Goal: Consume media (video, audio): Consume media (video, audio)

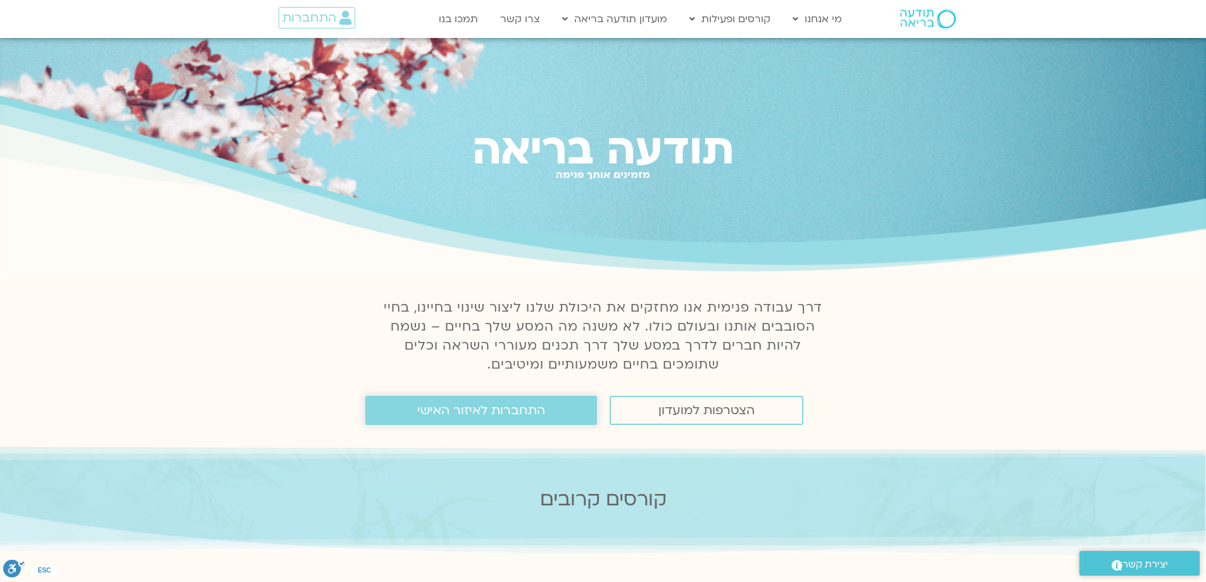
click at [478, 416] on span "התחברות לאיזור האישי" at bounding box center [481, 410] width 128 height 14
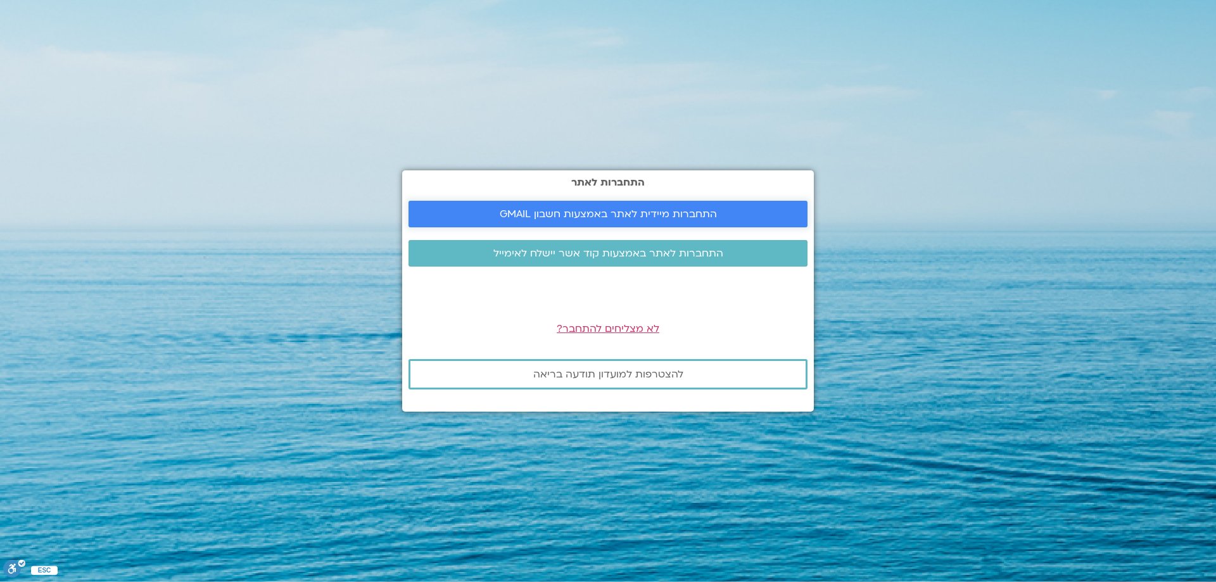
click at [651, 208] on span "התחברות מיידית לאתר באמצעות חשבון GMAIL" at bounding box center [608, 213] width 217 height 11
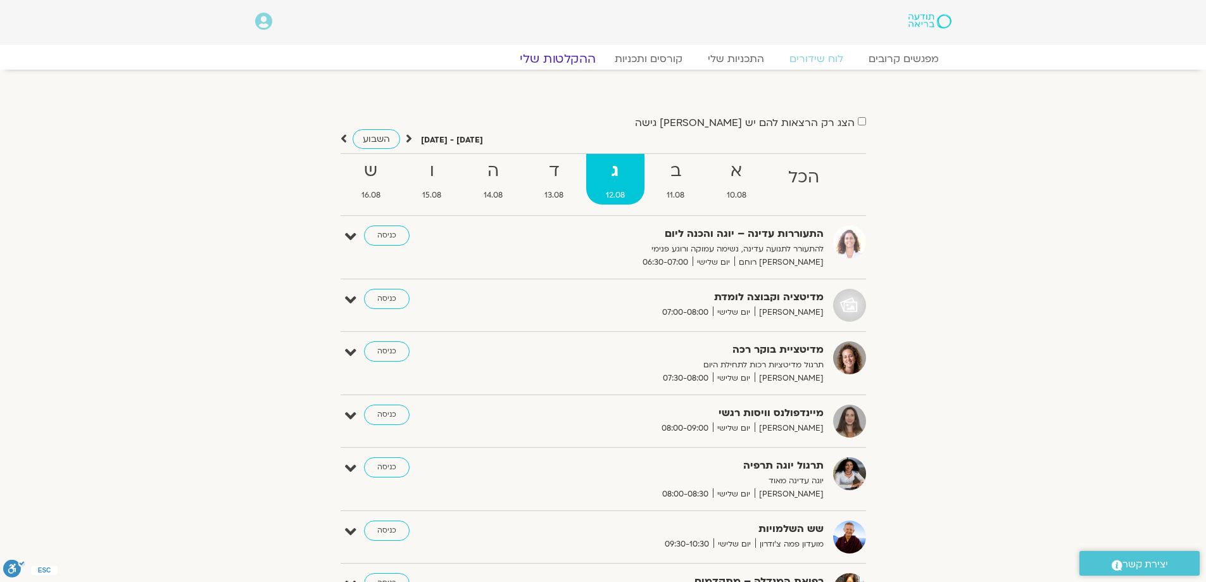
click at [566, 60] on link "ההקלטות שלי" at bounding box center [558, 58] width 106 height 15
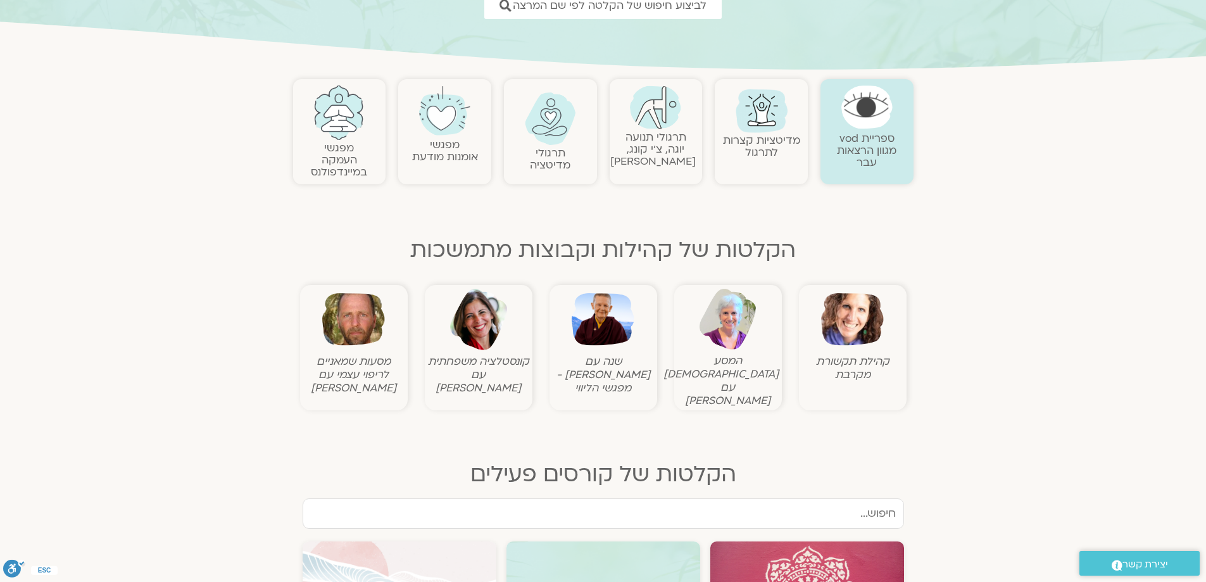
scroll to position [200, 0]
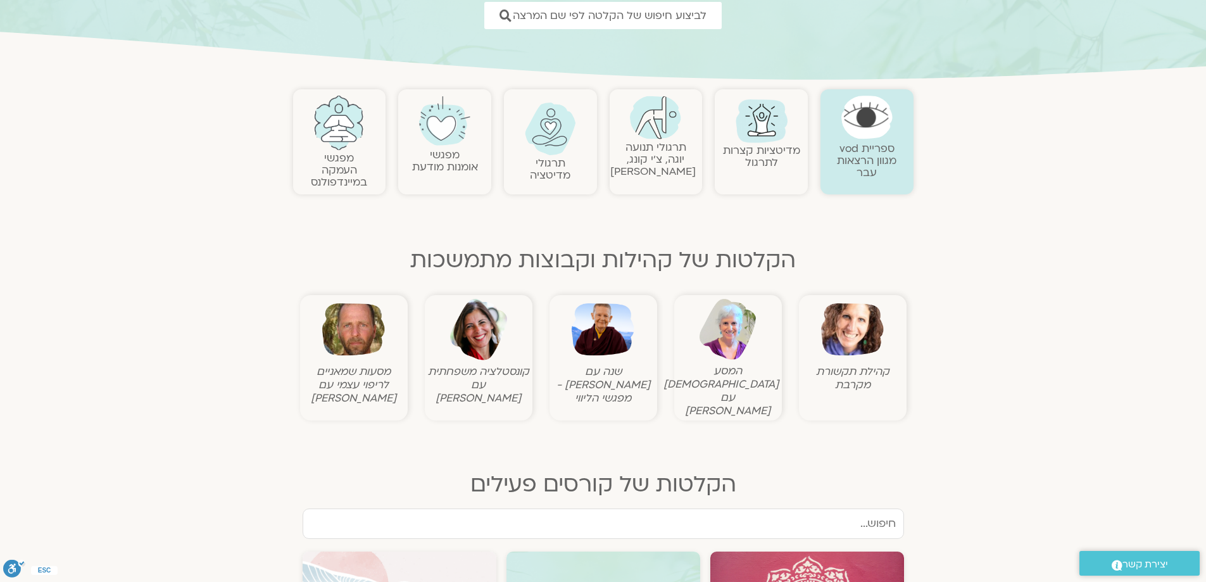
click at [869, 159] on link "ספריית vod מגוון הרצאות עבר" at bounding box center [867, 160] width 60 height 39
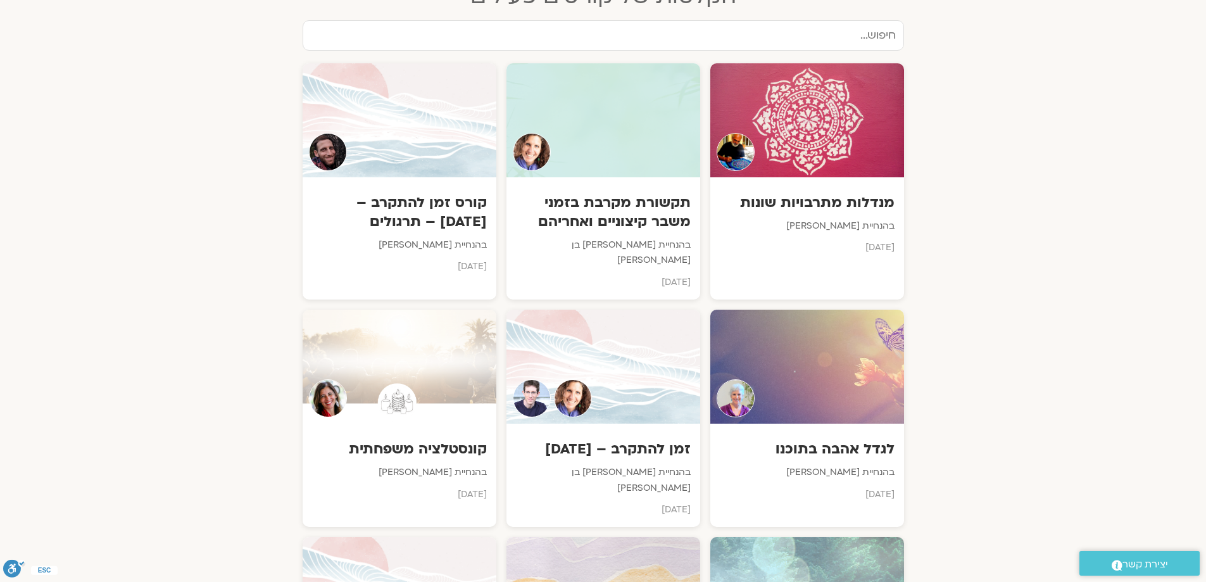
scroll to position [707, 0]
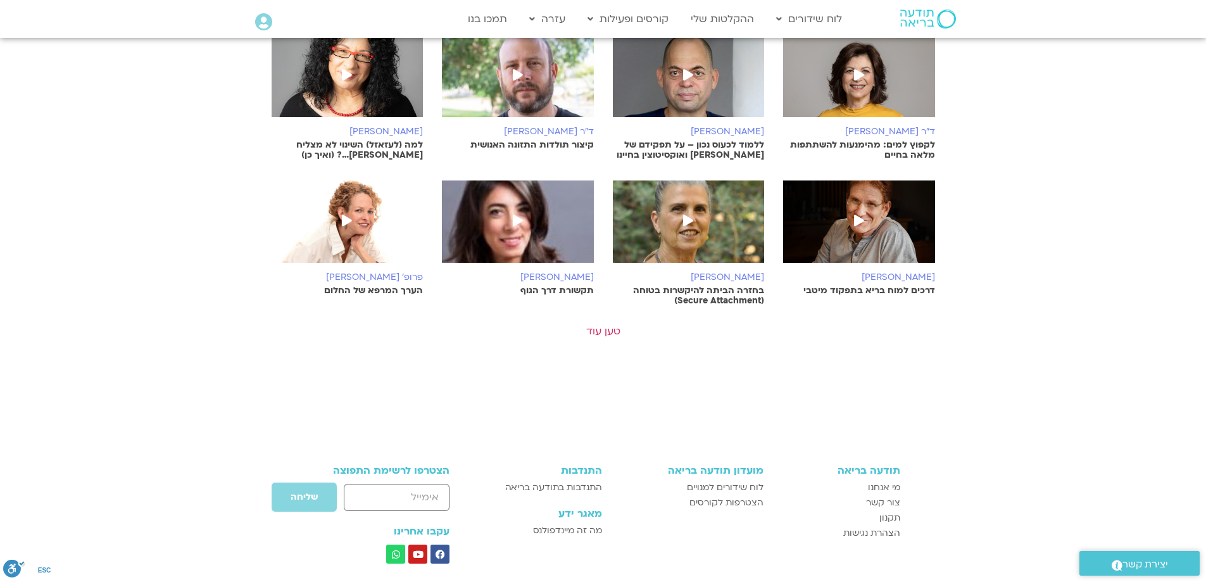
scroll to position [507, 0]
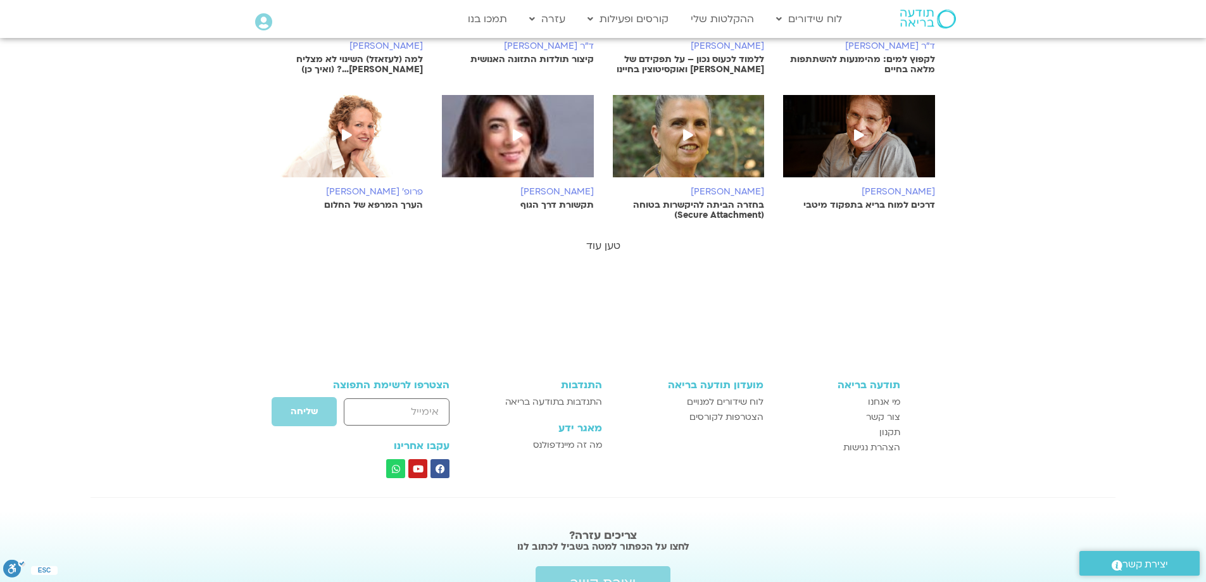
click at [598, 239] on link "טען עוד" at bounding box center [603, 246] width 34 height 14
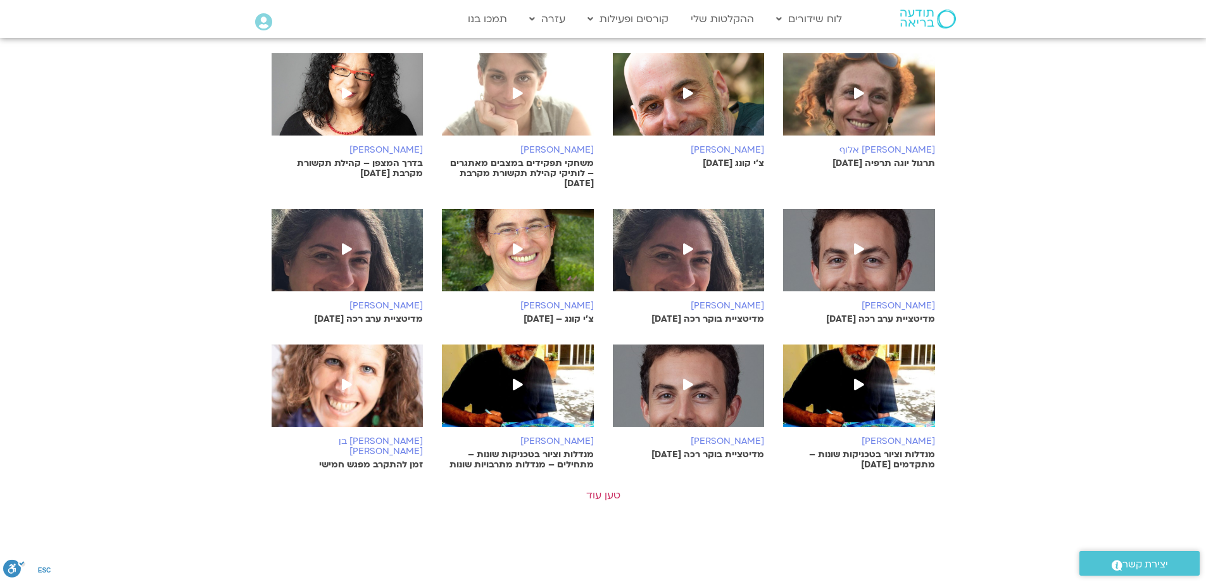
scroll to position [696, 0]
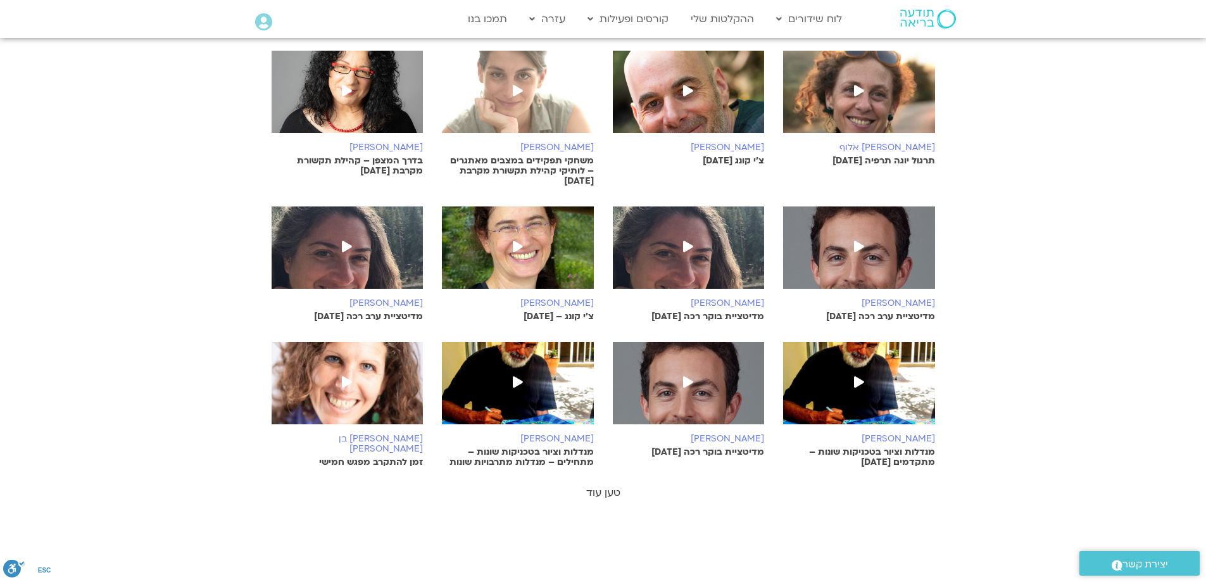
click at [603, 486] on link "טען עוד" at bounding box center [603, 493] width 34 height 14
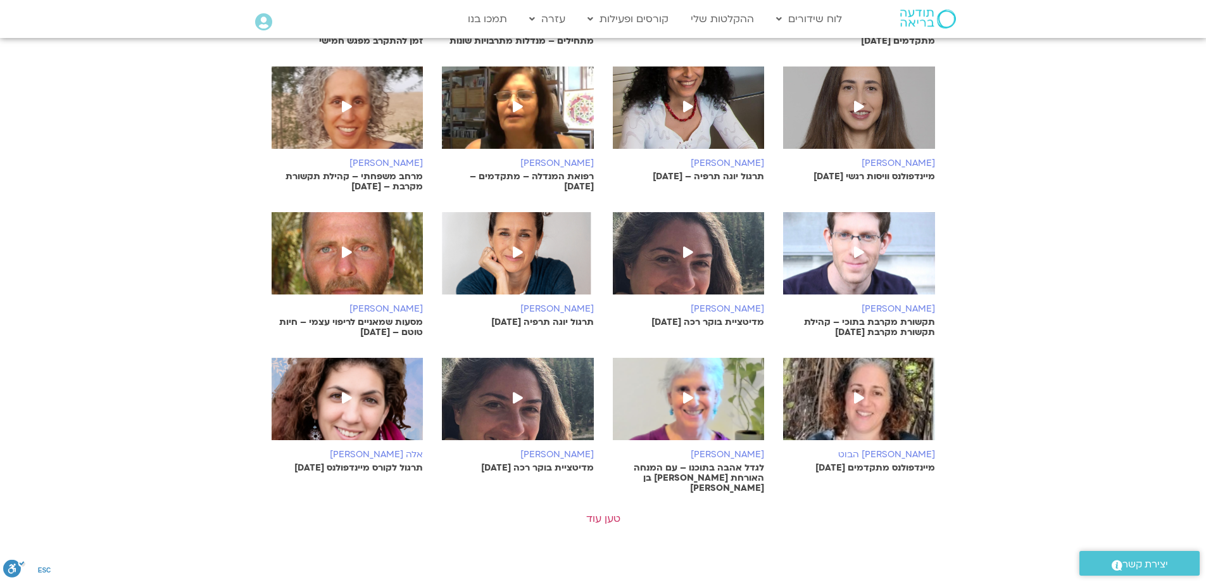
scroll to position [1140, 0]
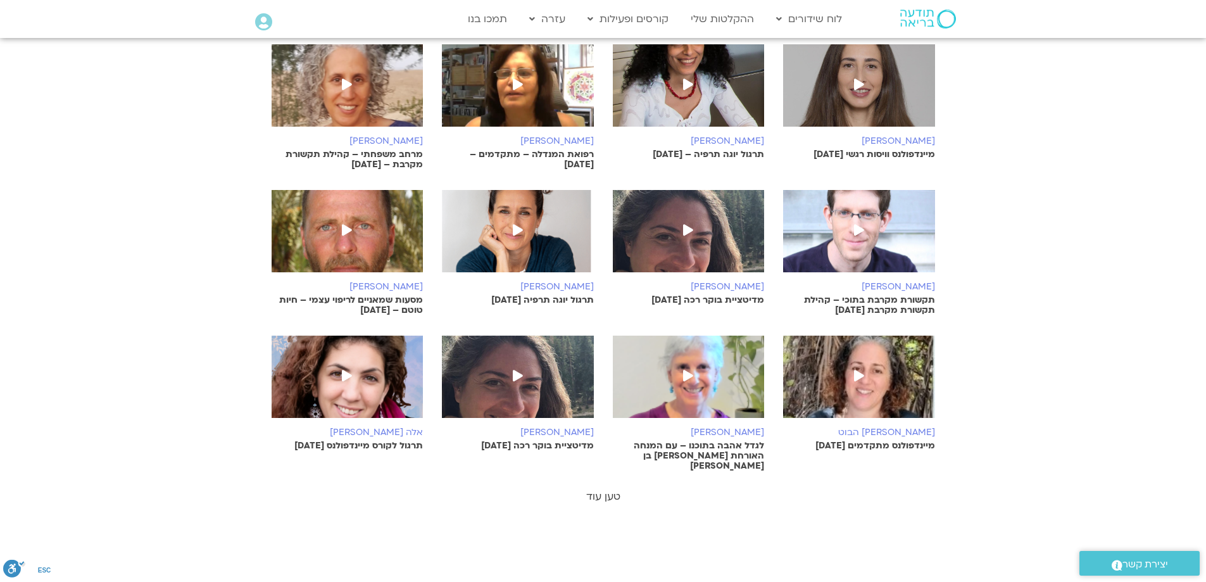
click at [603, 489] on link "טען עוד" at bounding box center [603, 496] width 34 height 14
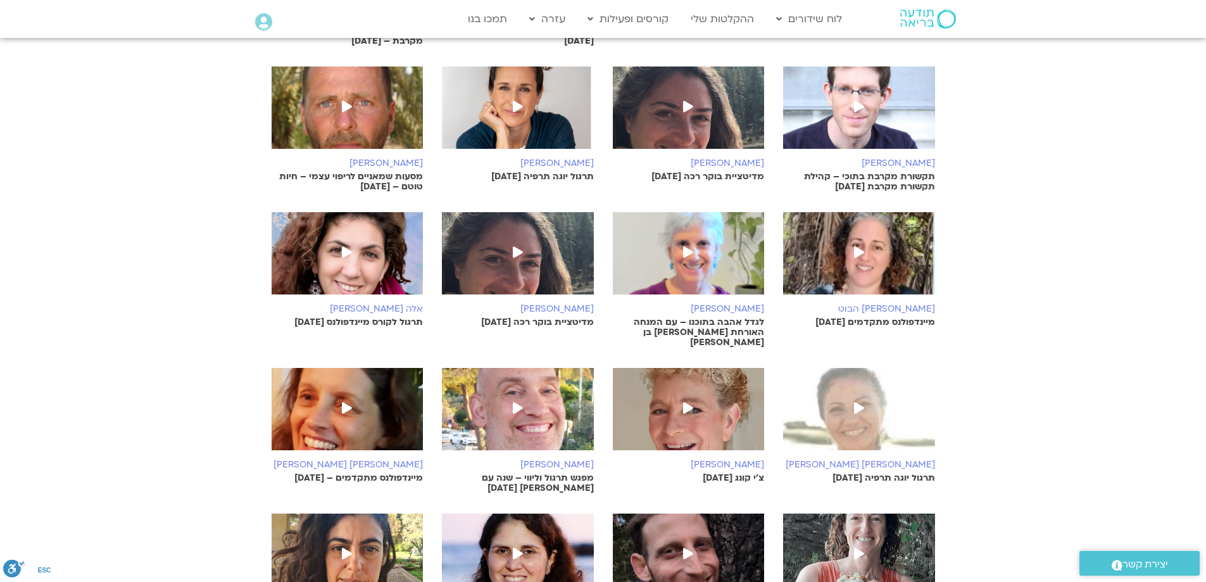
scroll to position [1393, 0]
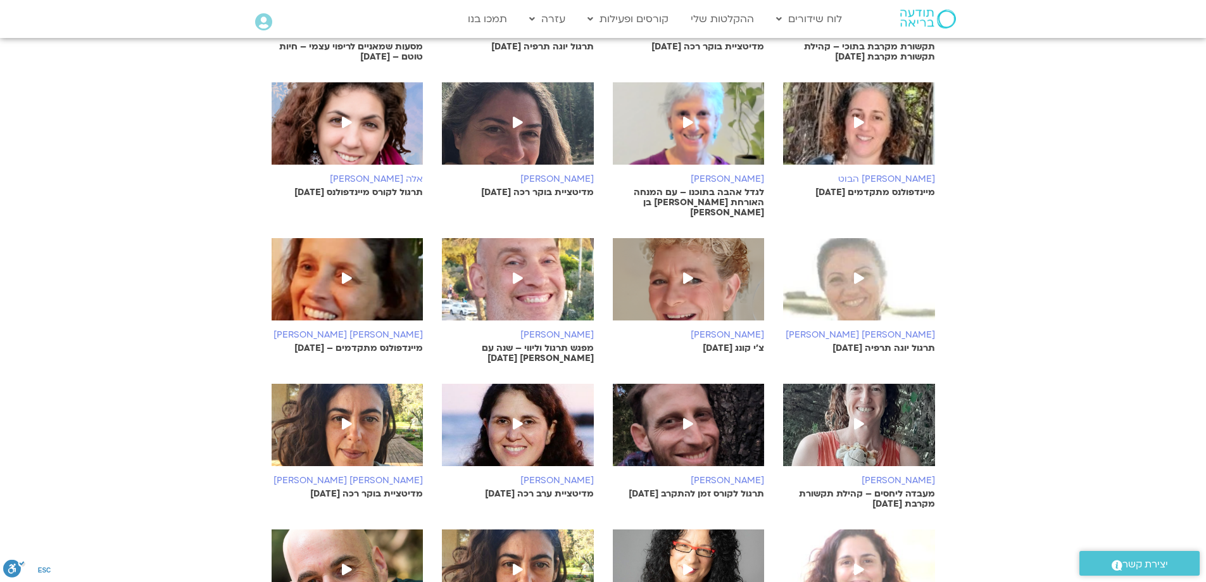
click at [913, 489] on p "מעבדה ליחסים – קהילת תקשורת מקרבת 3.8.25" at bounding box center [859, 499] width 152 height 20
click at [904, 406] on img at bounding box center [859, 431] width 152 height 95
click at [910, 475] on h6 "[PERSON_NAME]" at bounding box center [859, 480] width 152 height 10
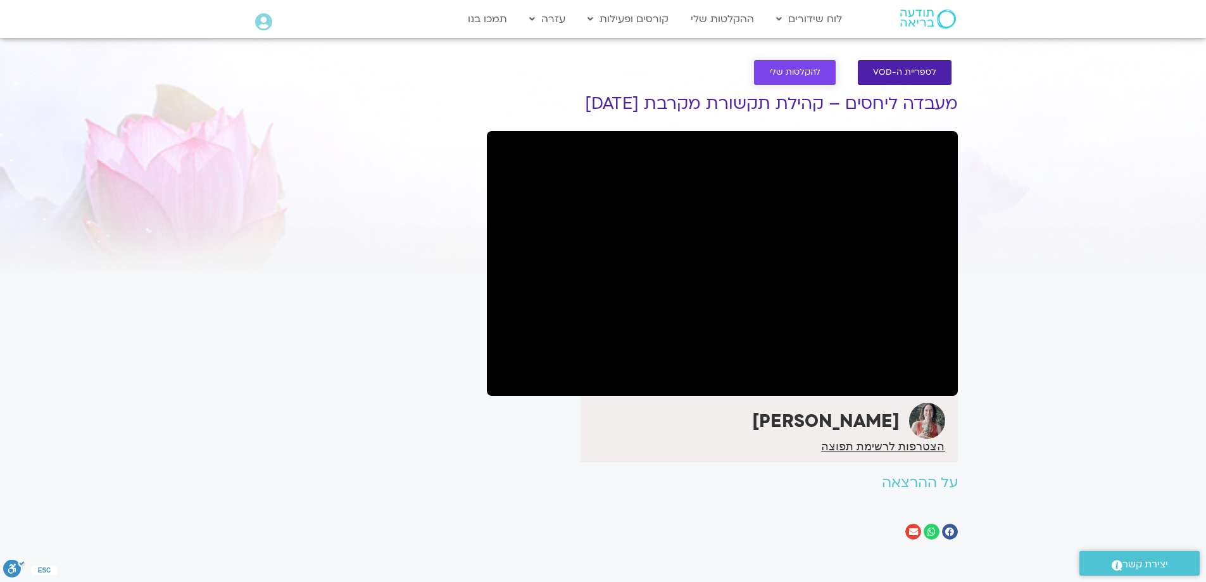
click at [793, 69] on span "להקלטות שלי" at bounding box center [794, 72] width 51 height 9
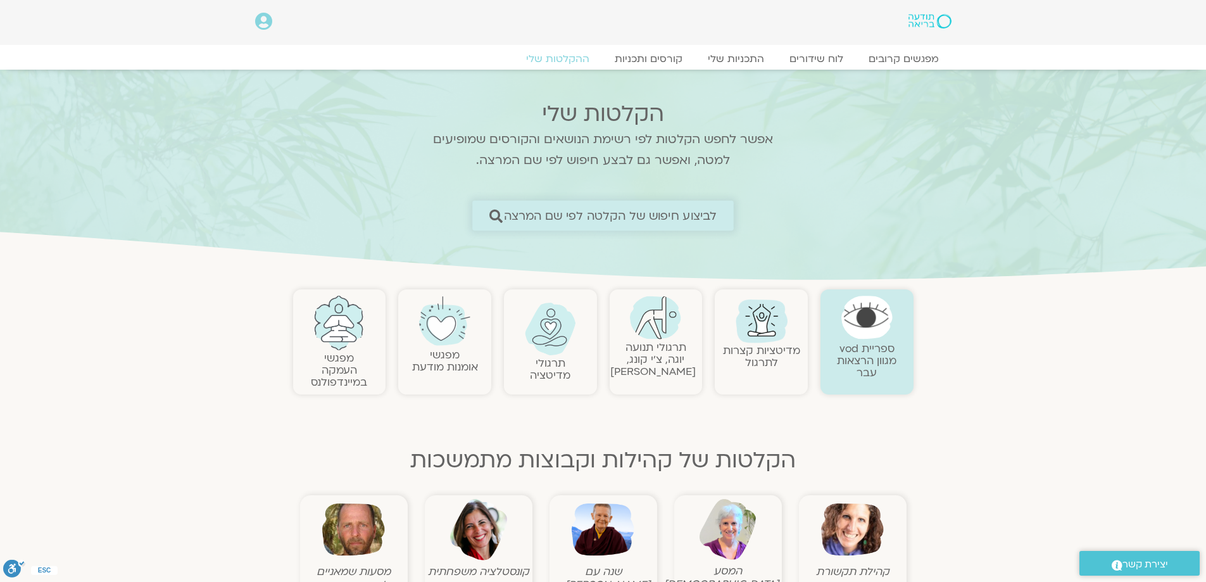
click at [638, 213] on span "לביצוע חיפוש של הקלטה לפי שם המרצה" at bounding box center [610, 215] width 213 height 13
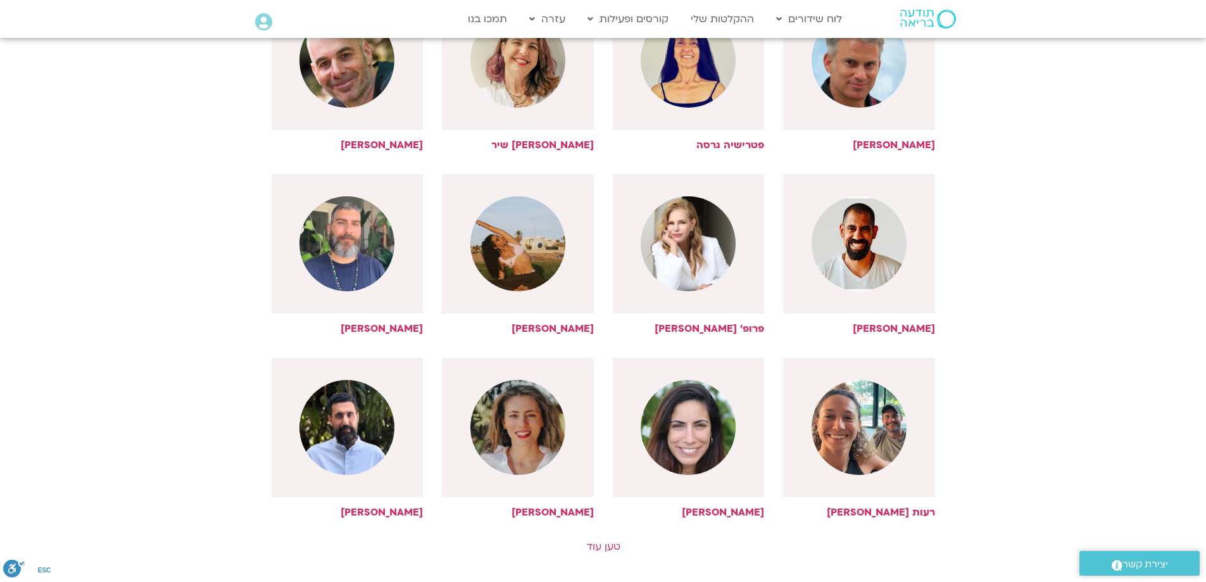
scroll to position [443, 0]
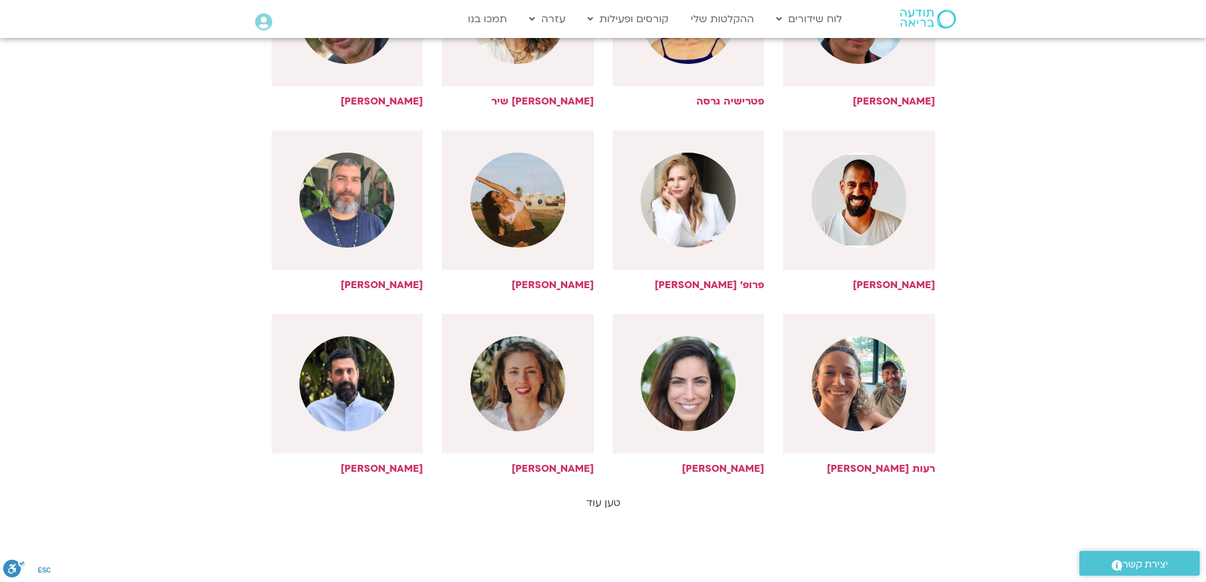
click at [600, 503] on link "טען עוד" at bounding box center [603, 503] width 34 height 14
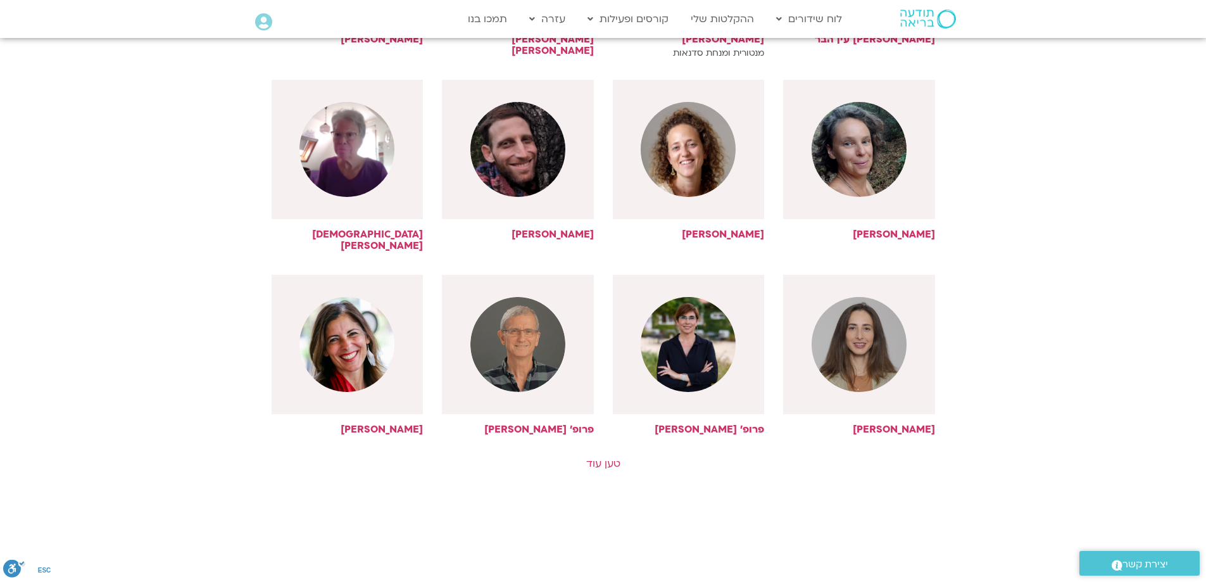
scroll to position [1076, 0]
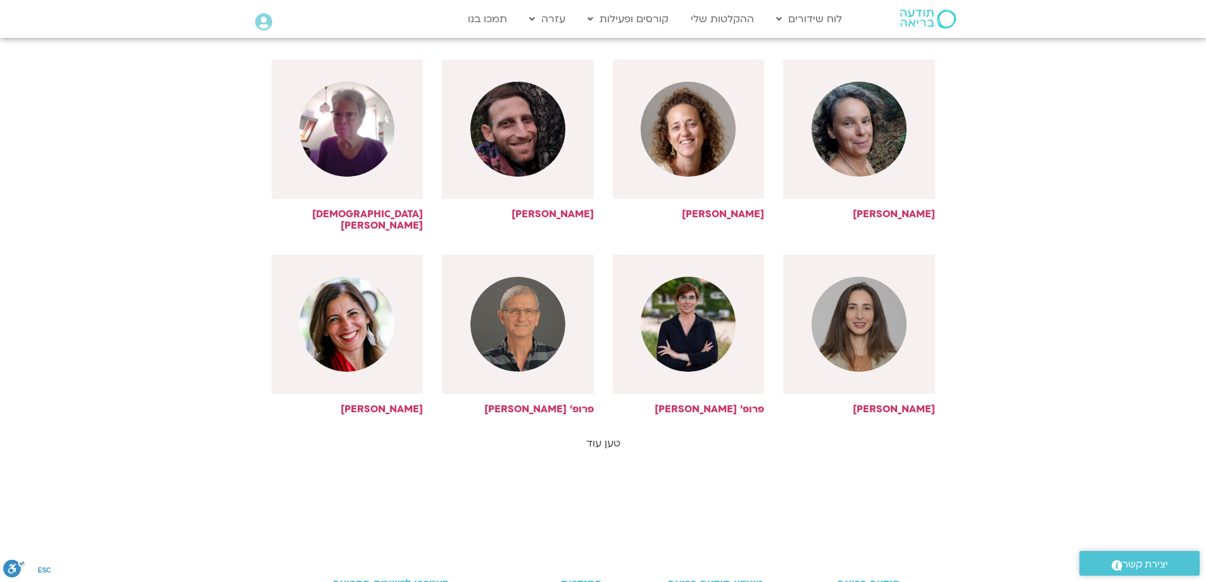
click at [603, 436] on link "טען עוד" at bounding box center [603, 443] width 34 height 14
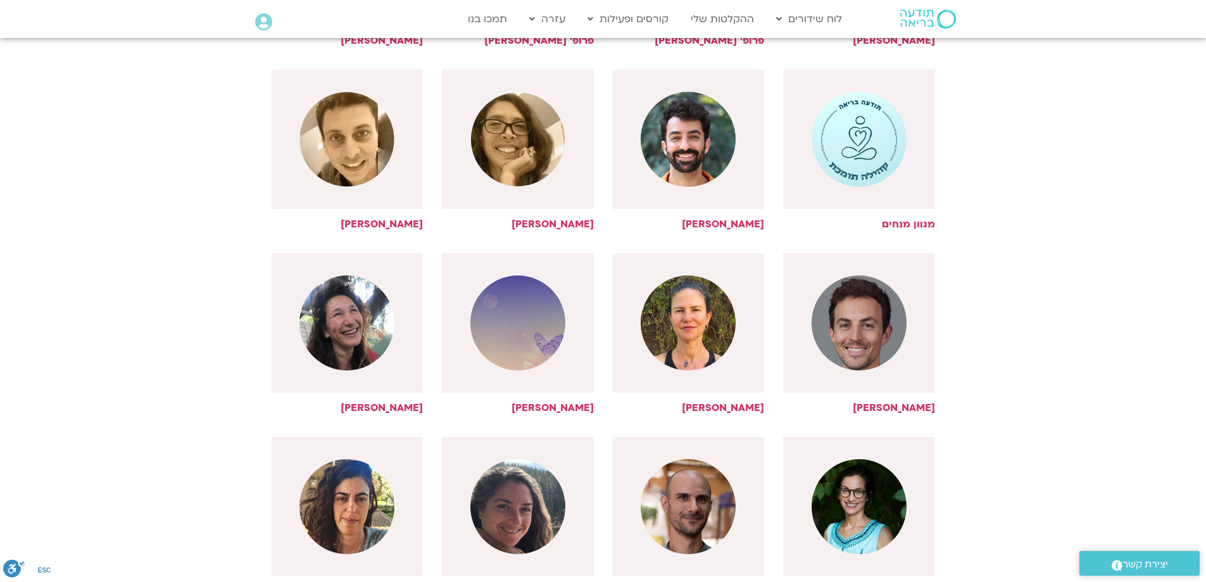
scroll to position [1709, 0]
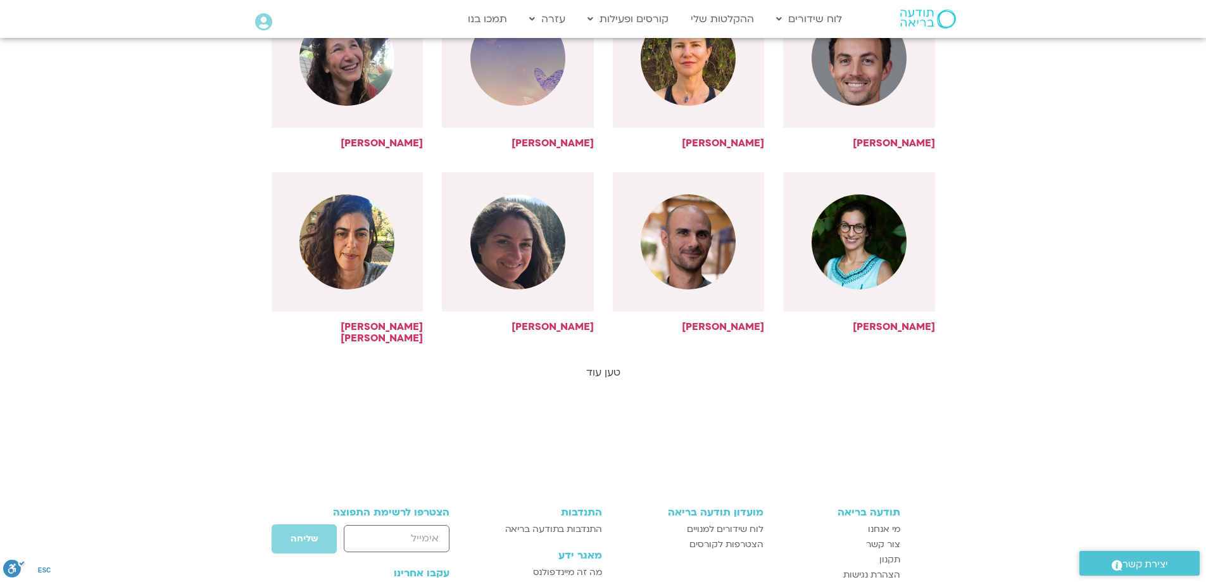
click at [605, 365] on link "טען עוד" at bounding box center [603, 372] width 34 height 14
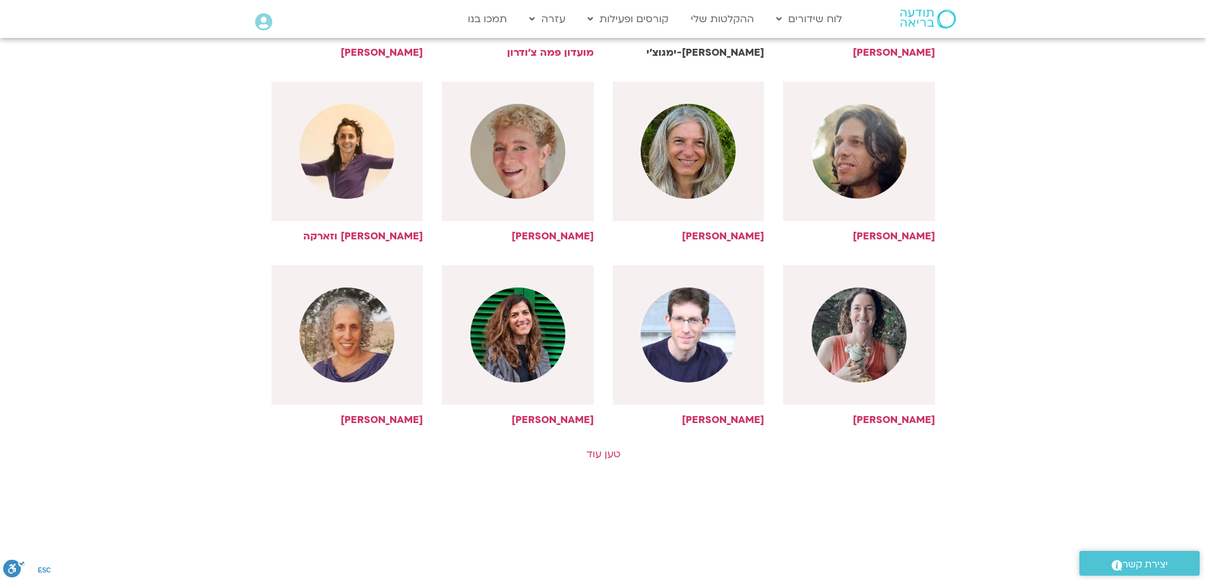
scroll to position [2216, 0]
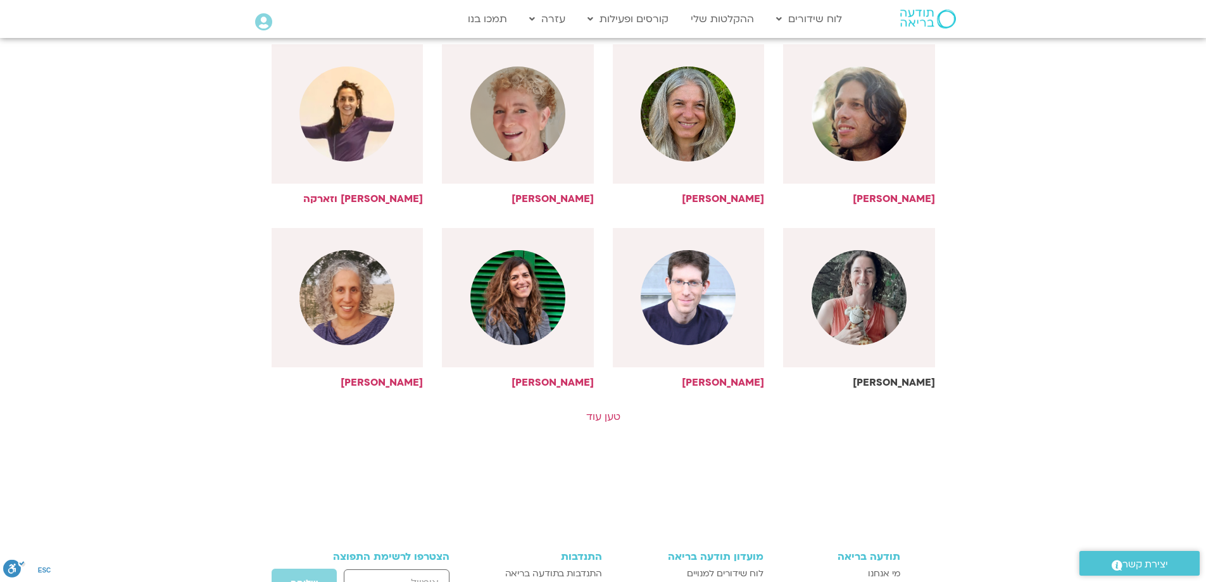
click at [903, 377] on h6 "[PERSON_NAME]" at bounding box center [859, 382] width 152 height 11
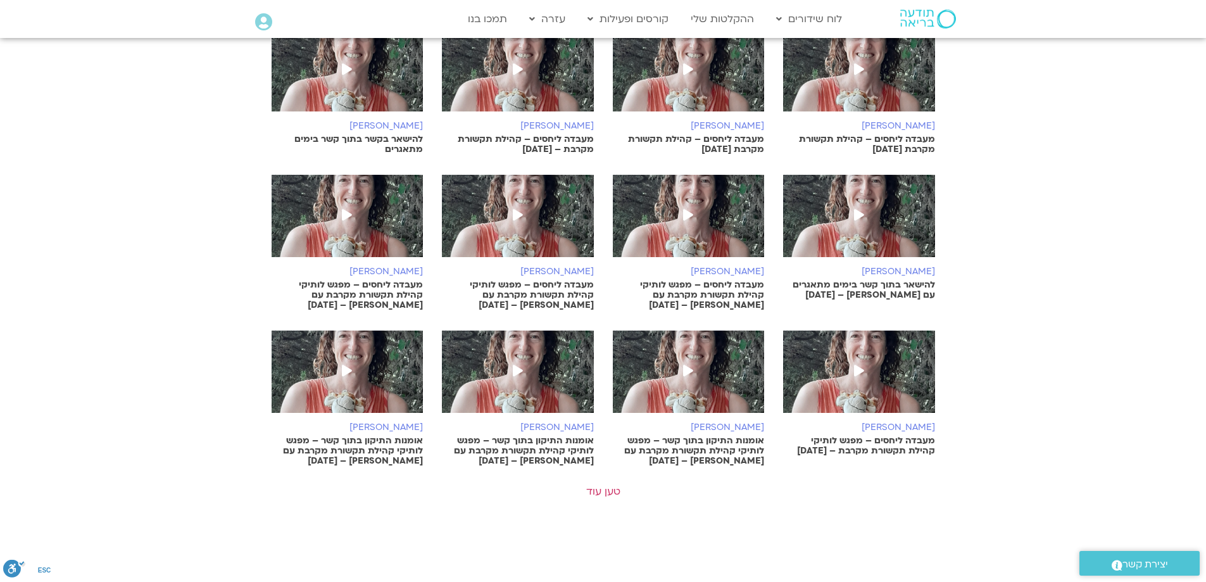
scroll to position [507, 0]
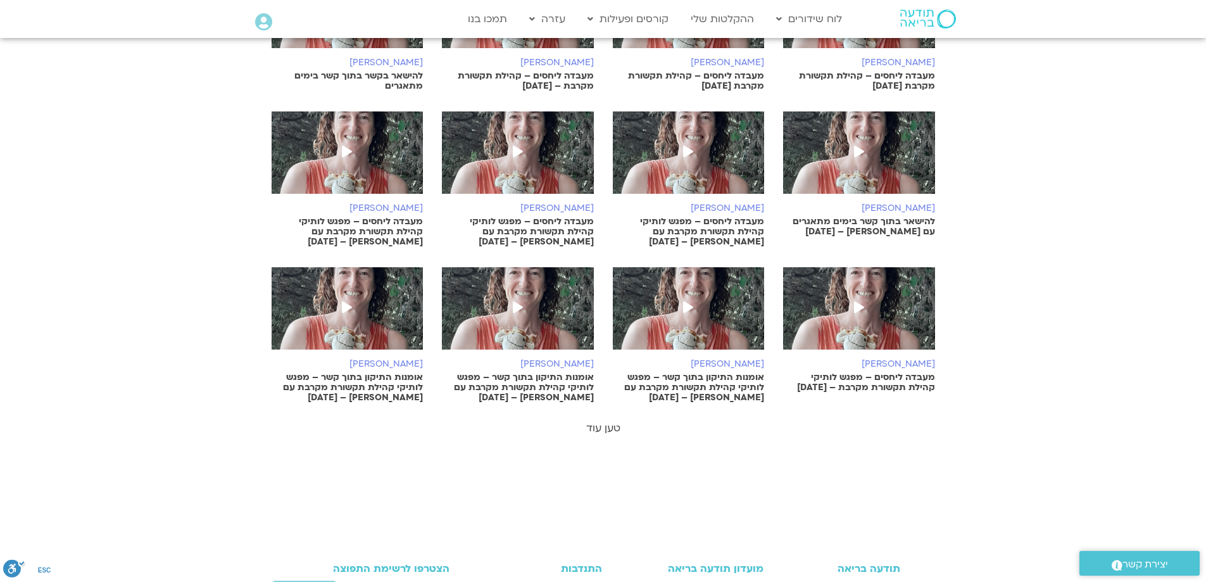
click at [605, 431] on link "טען עוד" at bounding box center [603, 428] width 34 height 14
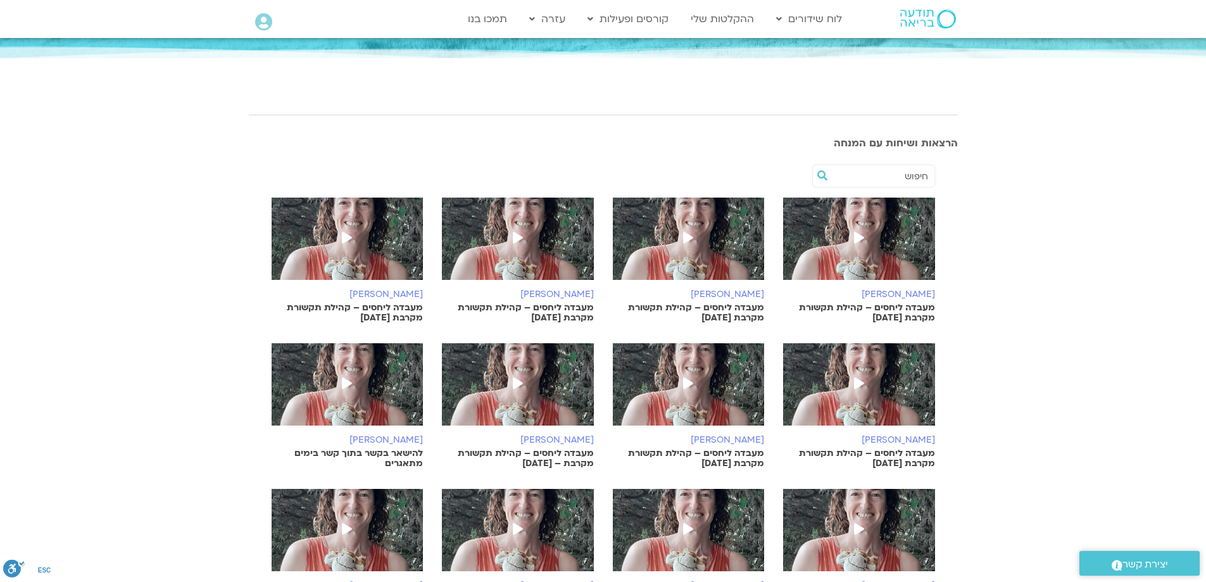
scroll to position [127, 0]
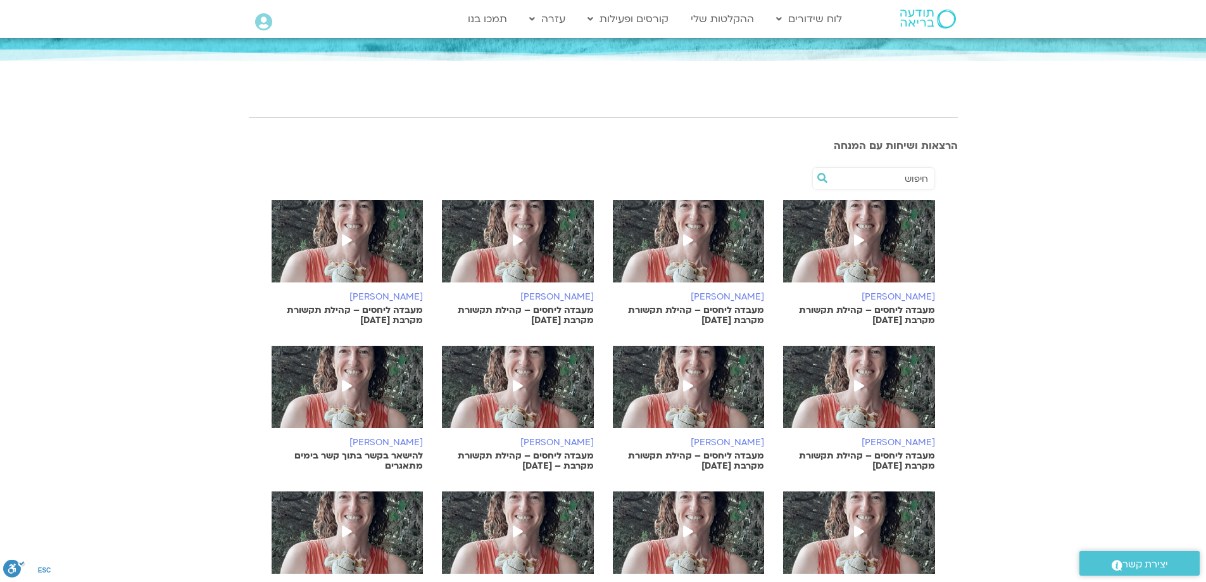
click at [690, 258] on img at bounding box center [689, 247] width 152 height 95
click at [842, 44] on link "לוח שידורים יומי" at bounding box center [839, 45] width 139 height 29
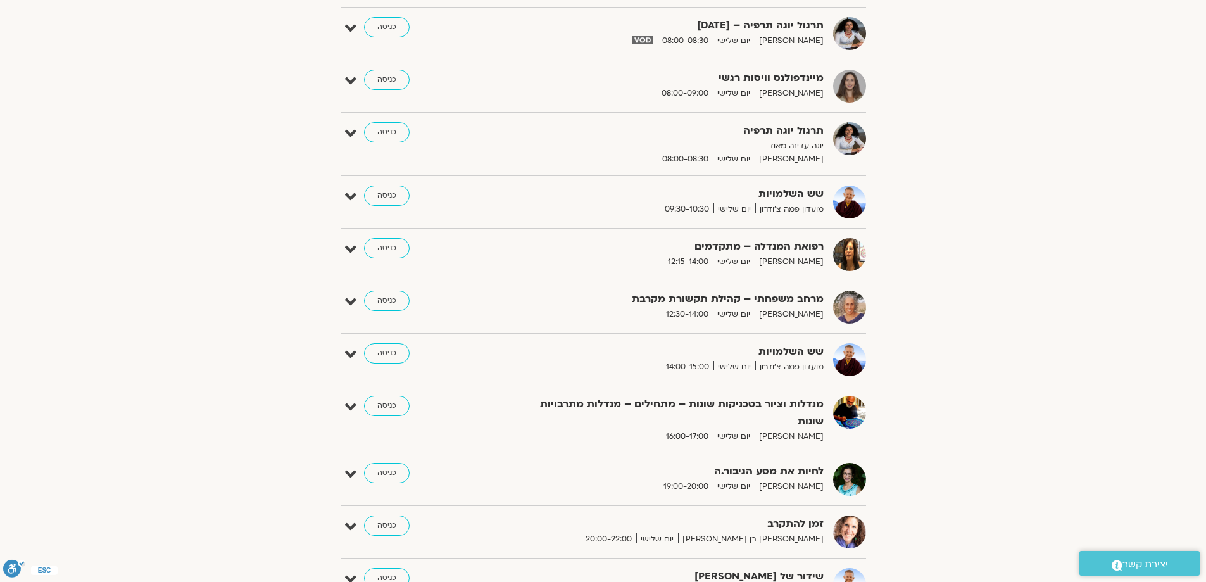
scroll to position [380, 0]
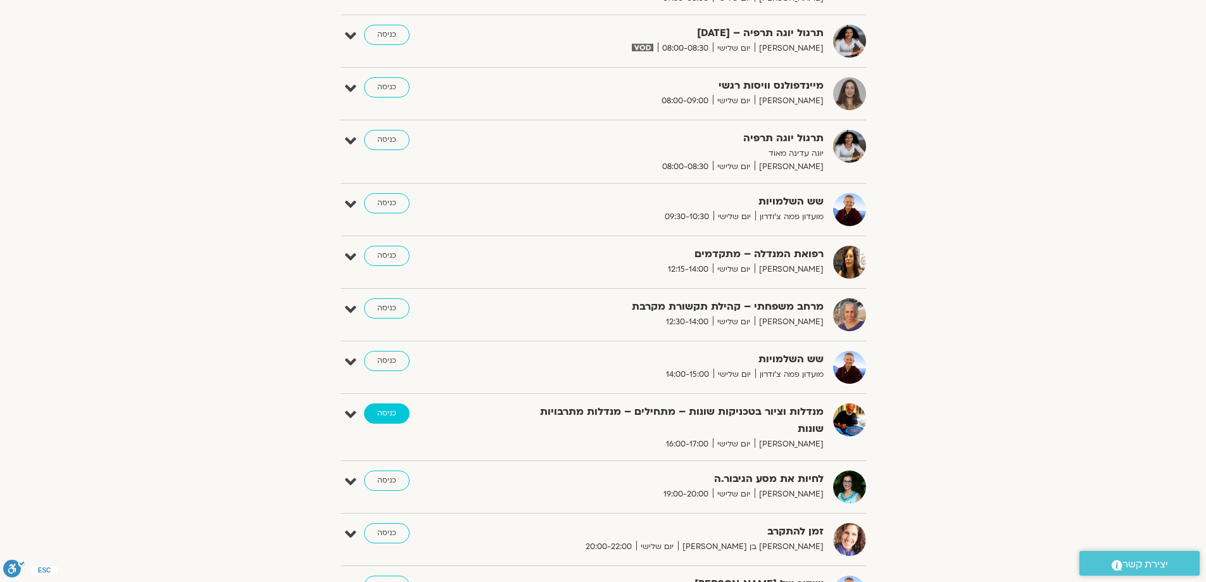
click at [380, 413] on link "כניסה" at bounding box center [387, 413] width 46 height 20
